Goal: Download file/media

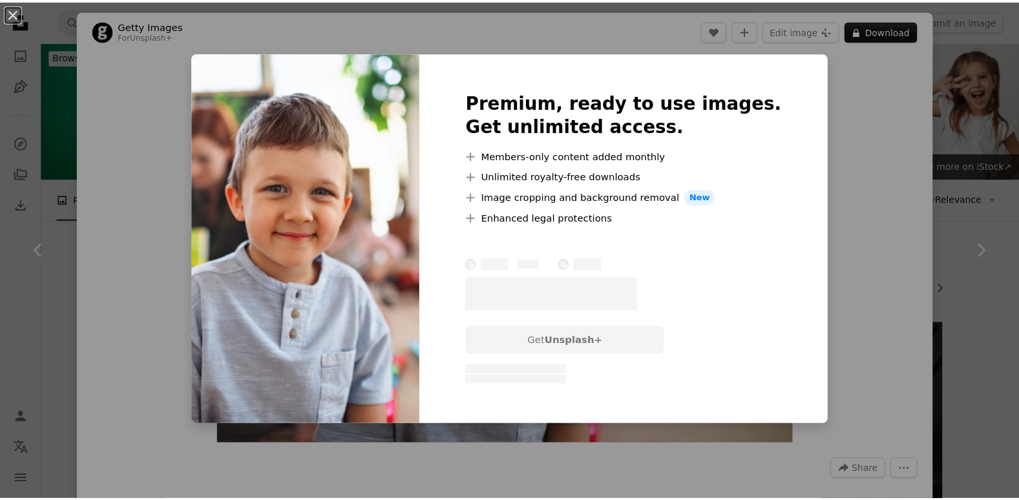
scroll to position [1745, 0]
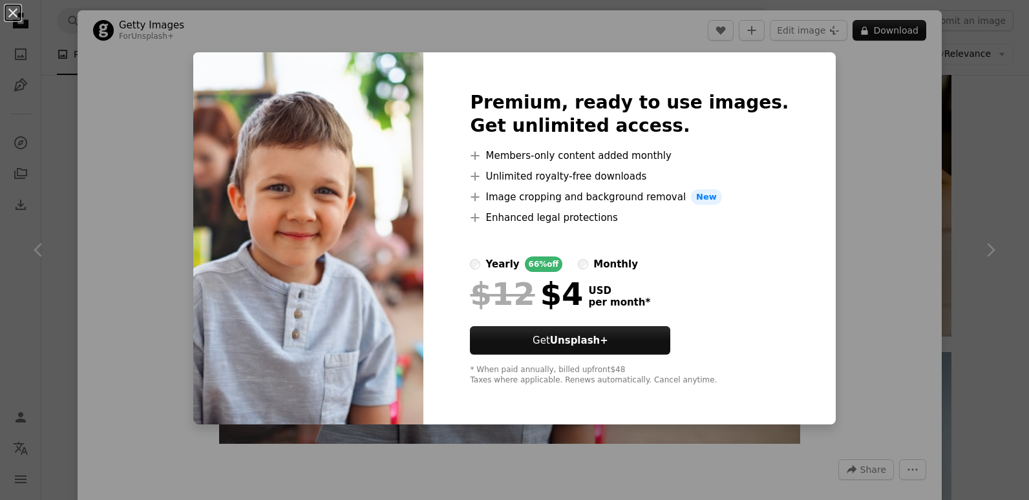
click at [838, 76] on div "An X shape Premium, ready to use images. Get unlimited access. A plus sign Memb…" at bounding box center [514, 250] width 1029 height 500
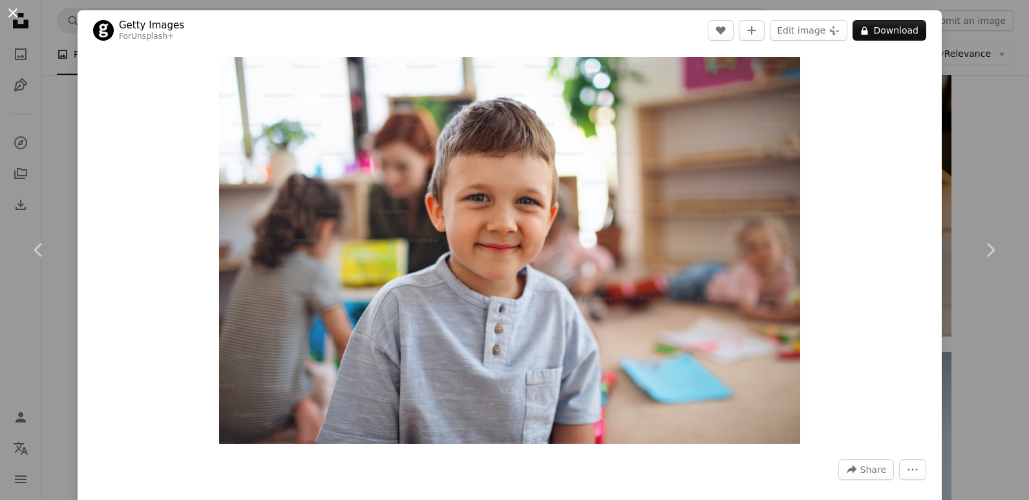
click at [17, 16] on button "An X shape" at bounding box center [13, 13] width 16 height 16
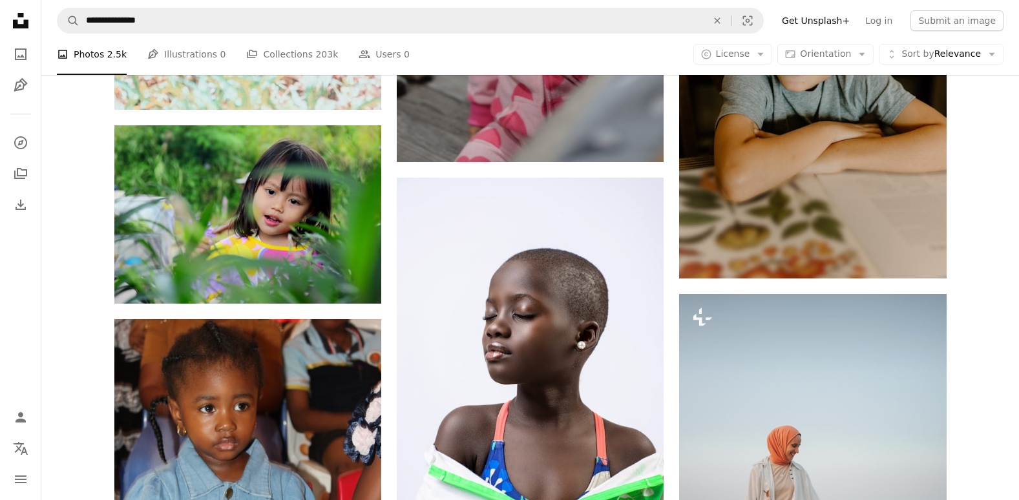
scroll to position [1723, 0]
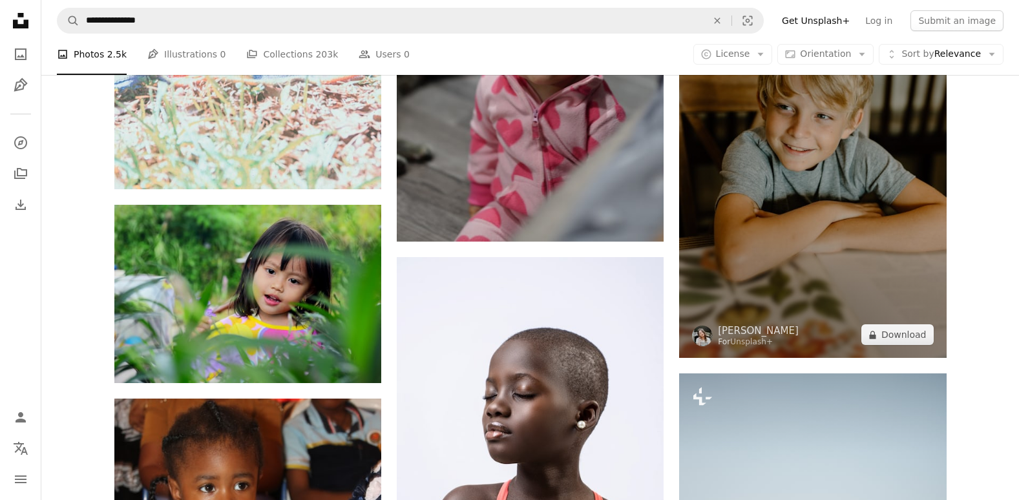
click at [883, 209] on img at bounding box center [812, 157] width 267 height 401
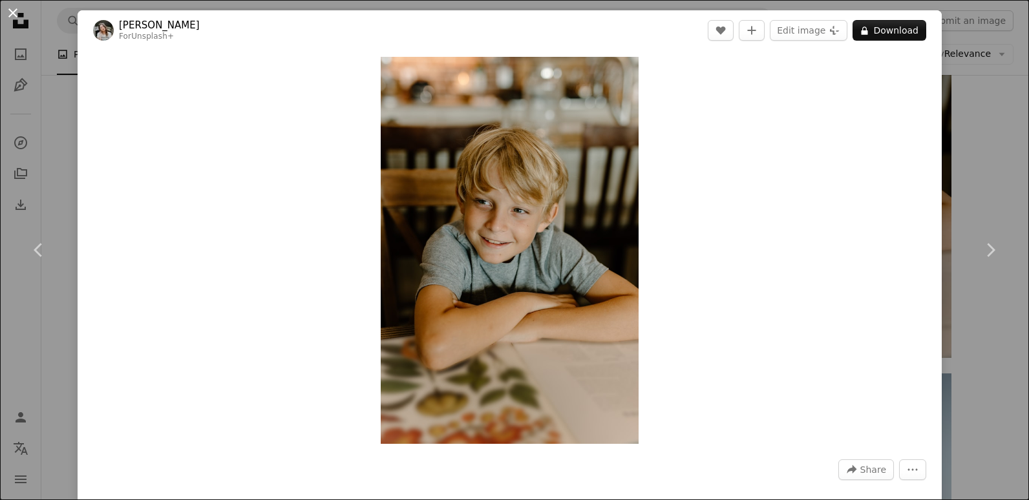
click at [12, 18] on button "An X shape" at bounding box center [13, 13] width 16 height 16
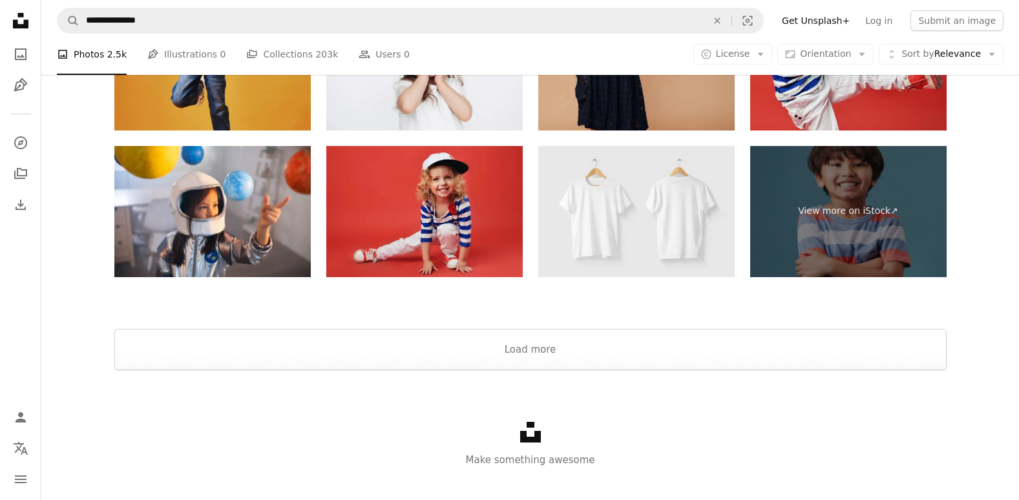
scroll to position [4721, 0]
